Goal: Navigation & Orientation: Find specific page/section

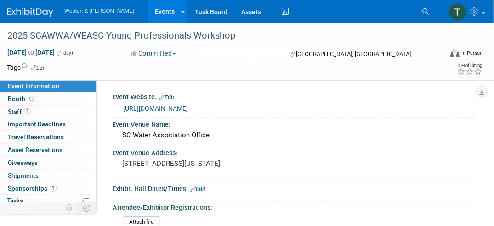
scroll to position [11, 0]
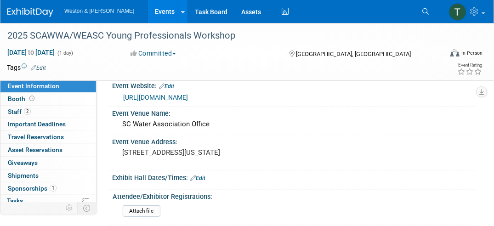
click at [149, 11] on link "Events" at bounding box center [165, 11] width 34 height 23
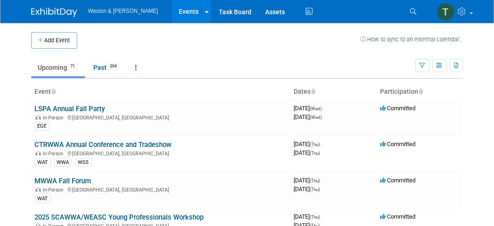
scroll to position [4, 0]
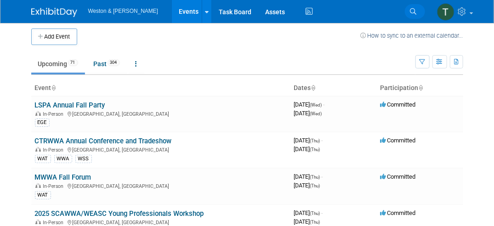
click at [418, 11] on link "Search" at bounding box center [415, 11] width 20 height 15
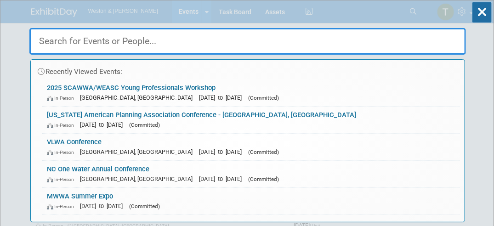
click at [144, 43] on input "text" at bounding box center [247, 41] width 437 height 27
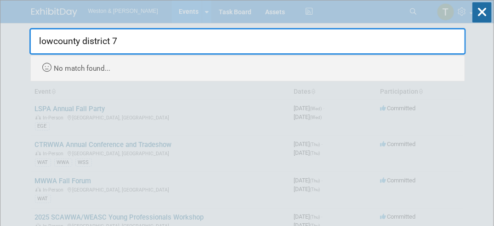
drag, startPoint x: 139, startPoint y: 45, endPoint x: -148, endPoint y: 15, distance: 288.8
click at [0, 15] on html "Weston & Sampson Events Add Event Bulk Upload Events Shareable Event Boards Rec…" at bounding box center [247, 113] width 494 height 226
type input "WEASC Lowcountry"
click at [58, 16] on div "WEASC Lowcountry Recently Viewed Events: 2025 SCAWWA/WEASC Young Professionals …" at bounding box center [247, 40] width 437 height 81
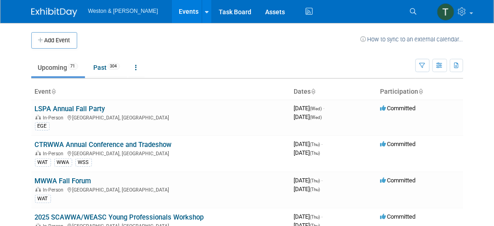
click at [58, 11] on img at bounding box center [54, 12] width 46 height 9
click at [202, 16] on link at bounding box center [207, 11] width 10 height 23
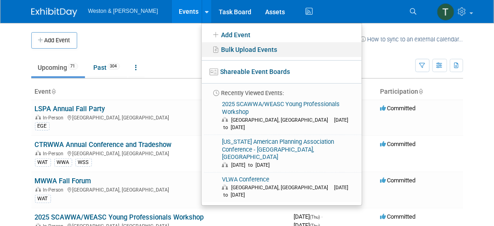
click at [217, 51] on link "Bulk Upload Events" at bounding box center [282, 49] width 160 height 15
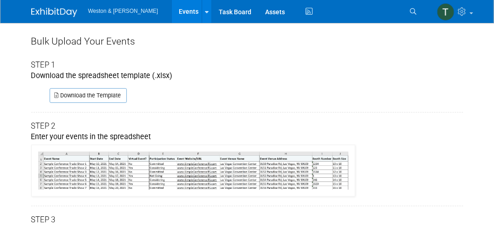
click at [43, 13] on img at bounding box center [54, 12] width 46 height 9
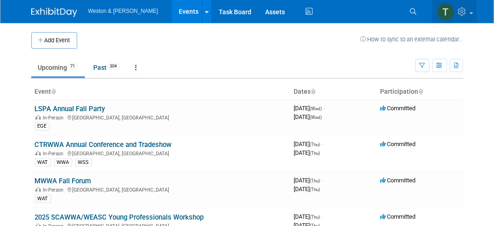
click at [469, 9] on link at bounding box center [454, 11] width 45 height 23
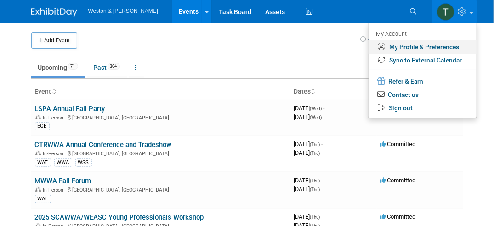
click at [440, 49] on link "My Profile & Preferences" at bounding box center [423, 46] width 108 height 13
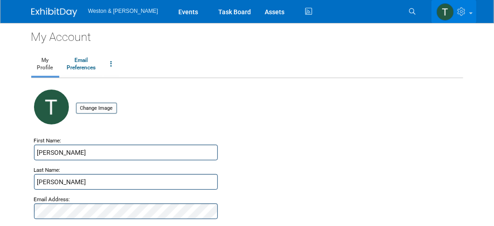
click at [451, 16] on img at bounding box center [445, 11] width 17 height 17
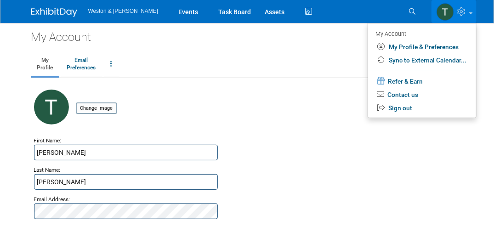
click at [461, 14] on icon at bounding box center [463, 11] width 11 height 8
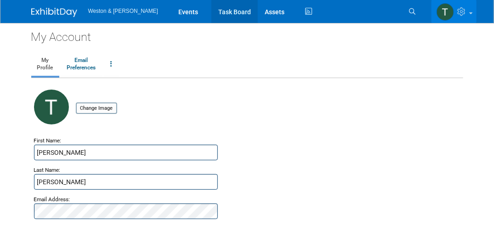
click at [211, 16] on link "Task Board" at bounding box center [234, 11] width 46 height 23
